Goal: Task Accomplishment & Management: Use online tool/utility

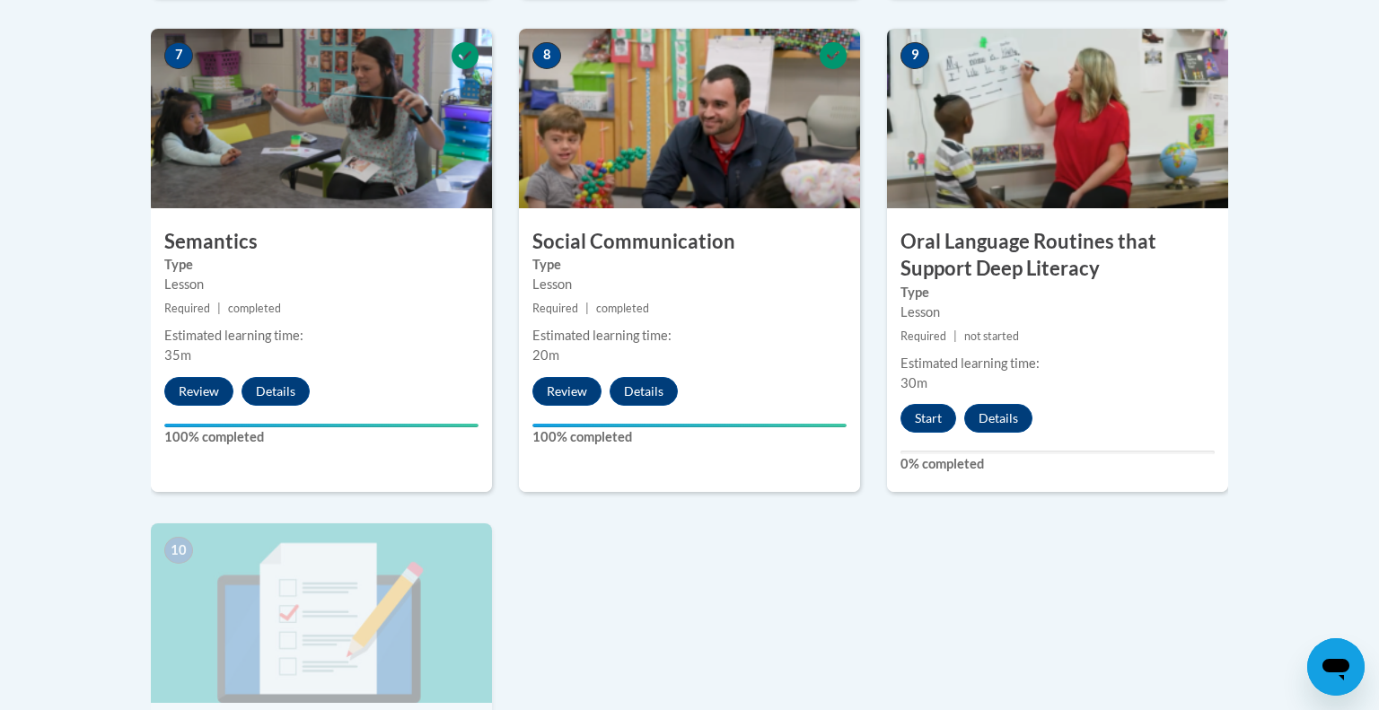
scroll to position [1563, 0]
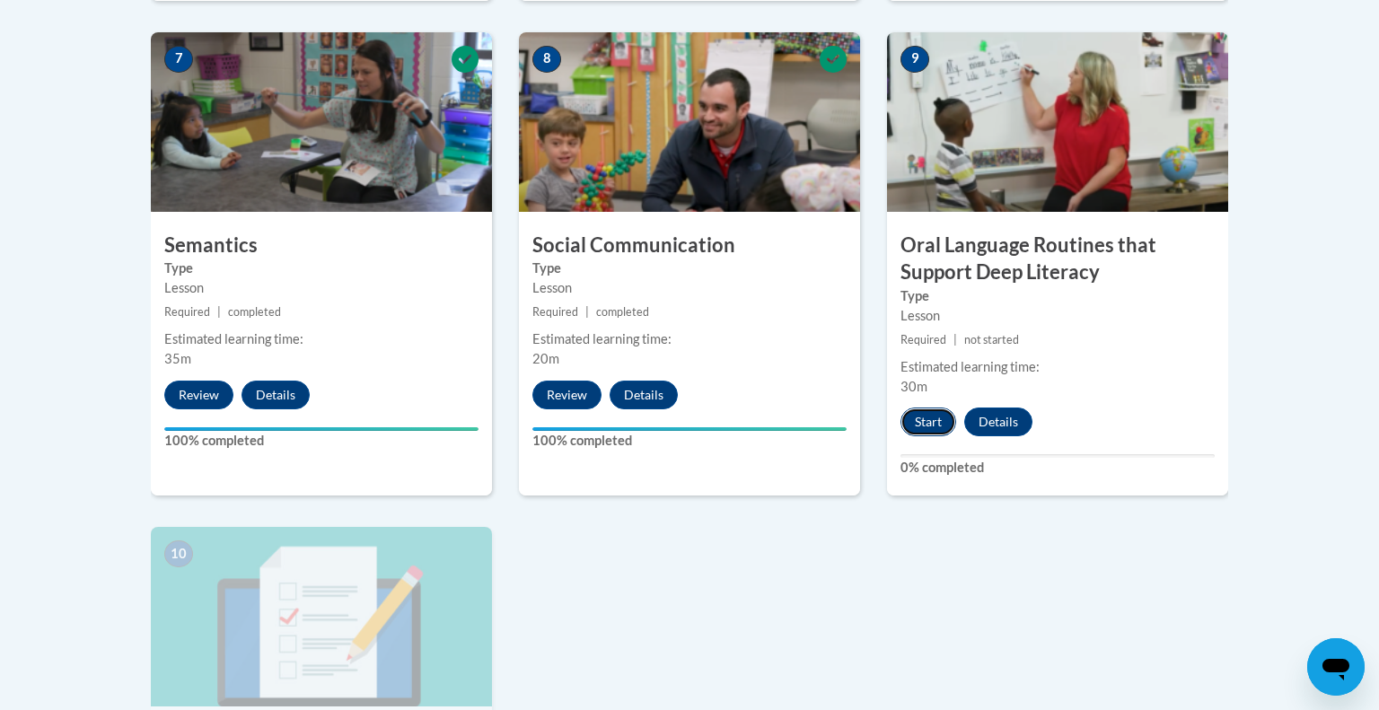
click at [924, 423] on button "Start" at bounding box center [929, 422] width 56 height 29
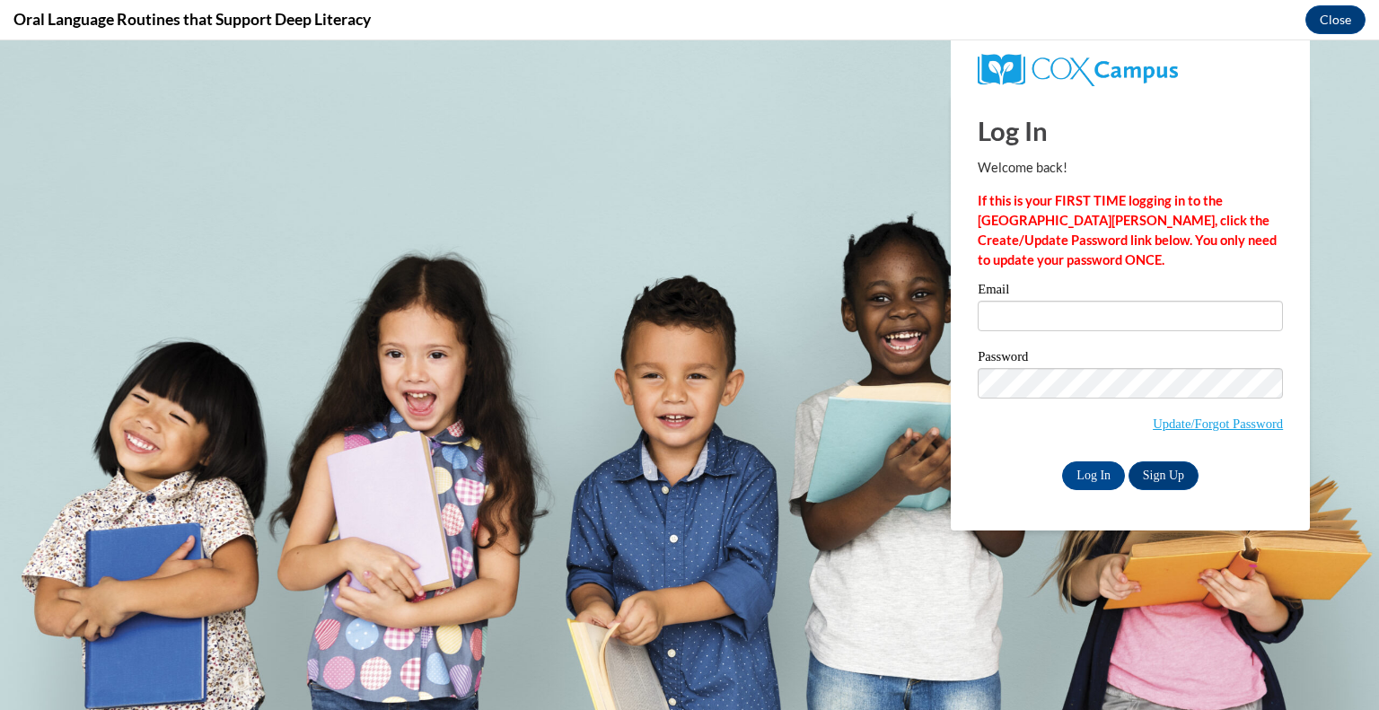
scroll to position [0, 0]
click at [1054, 332] on div "Email" at bounding box center [1130, 314] width 305 height 62
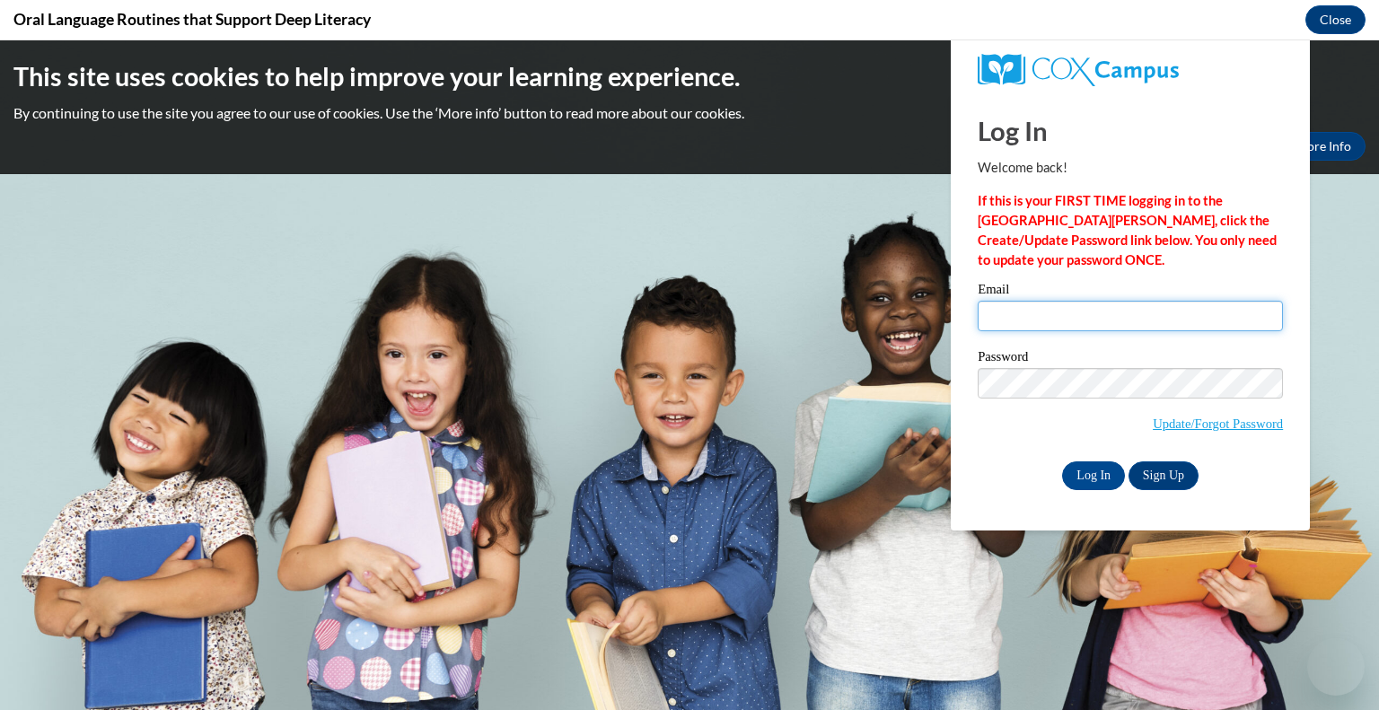
click at [1051, 325] on input "Email" at bounding box center [1130, 316] width 305 height 31
type input "[EMAIL_ADDRESS][DOMAIN_NAME]"
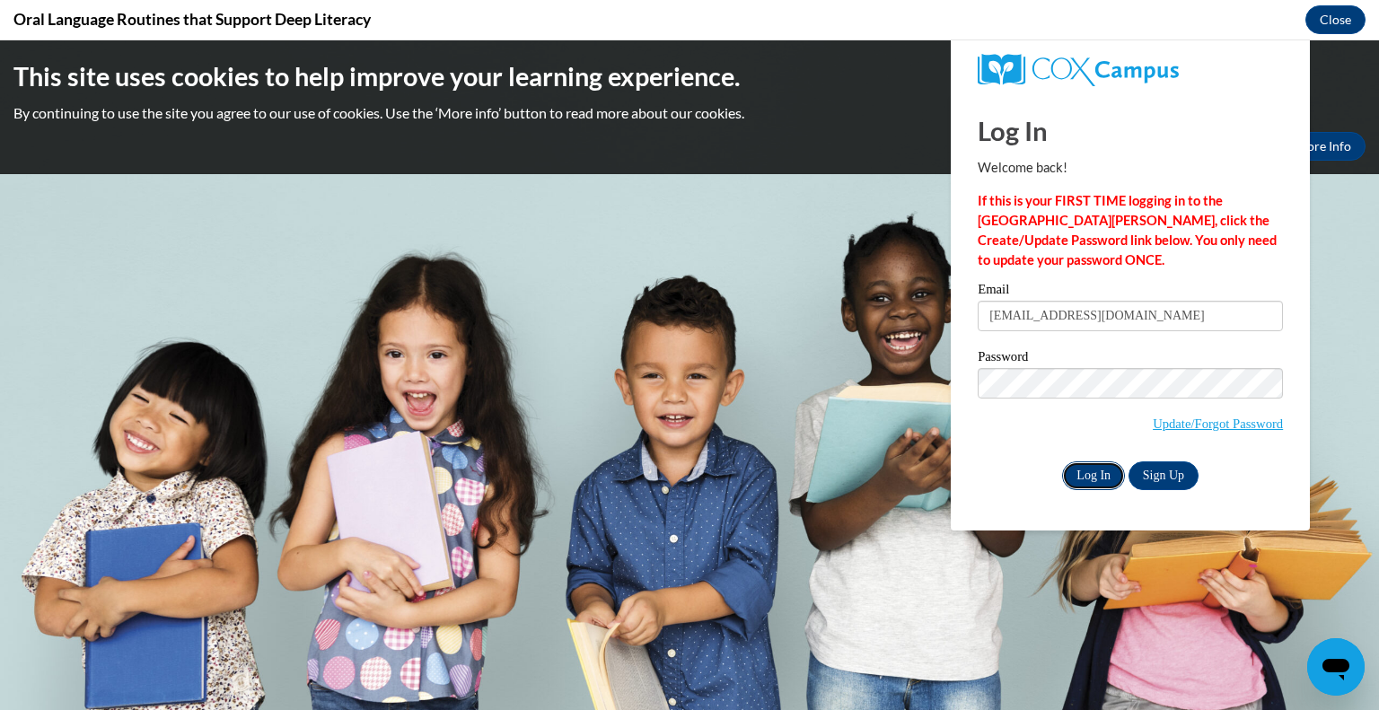
click at [1092, 471] on input "Log In" at bounding box center [1093, 476] width 63 height 29
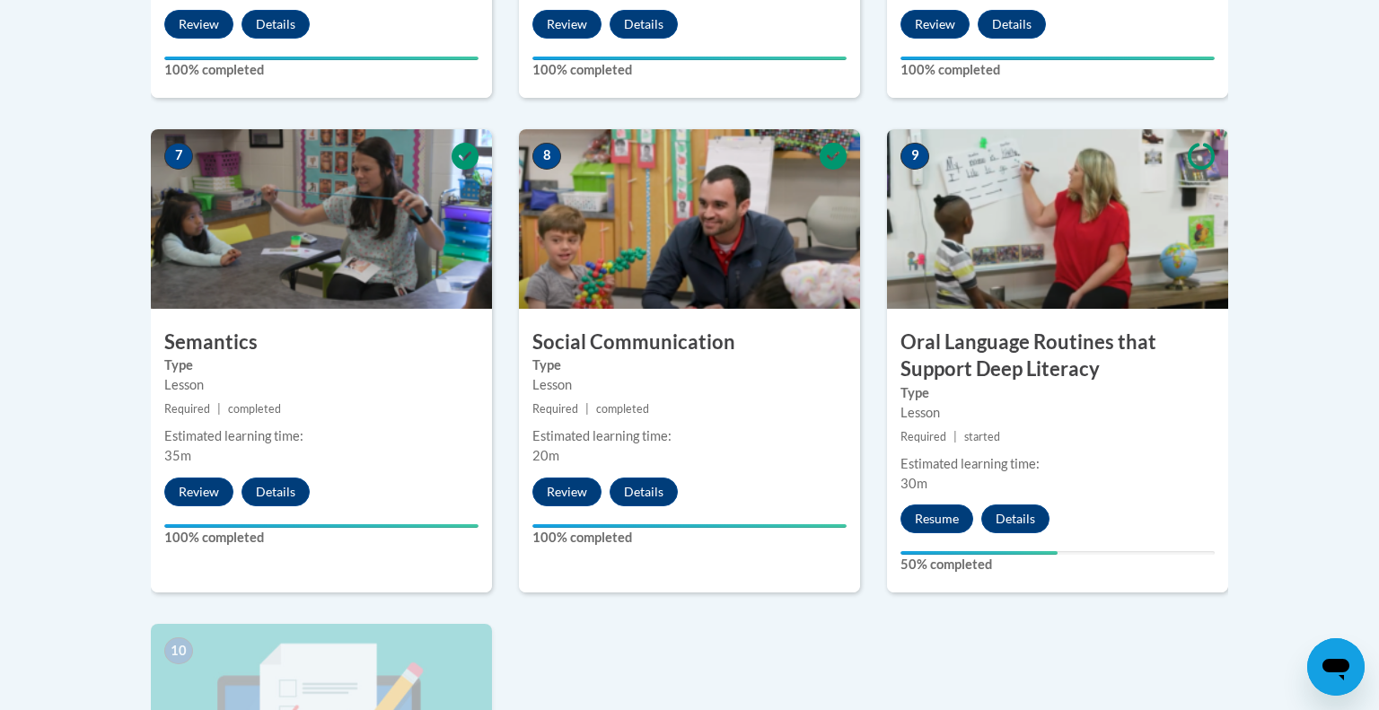
scroll to position [1467, 0]
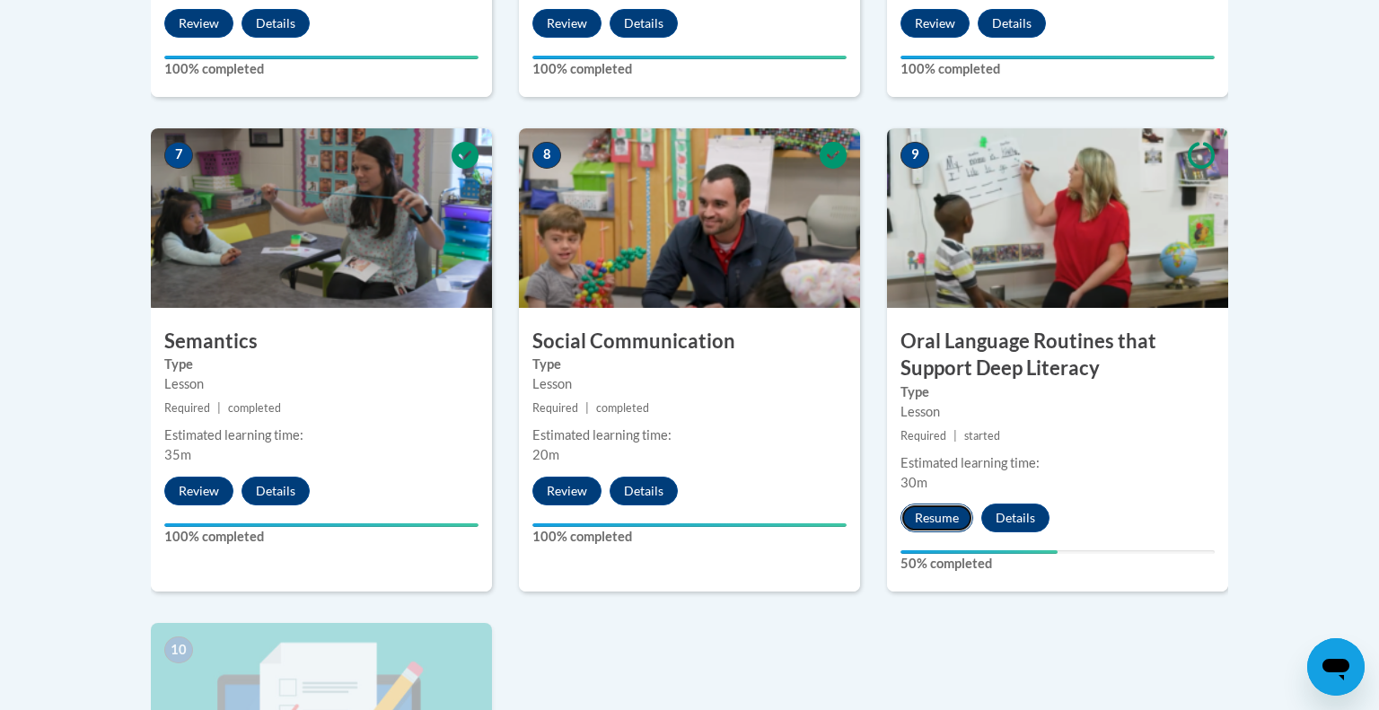
click at [920, 520] on button "Resume" at bounding box center [937, 518] width 73 height 29
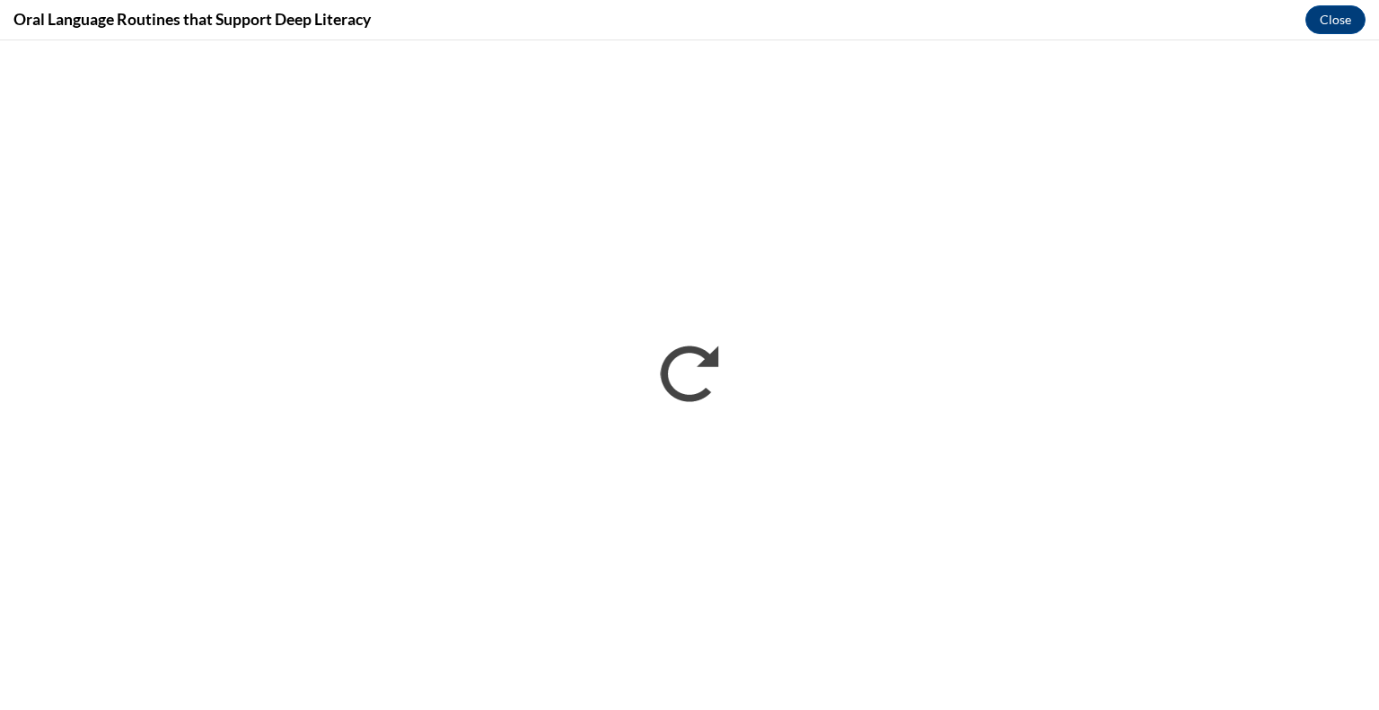
scroll to position [0, 0]
